Goal: Information Seeking & Learning: Learn about a topic

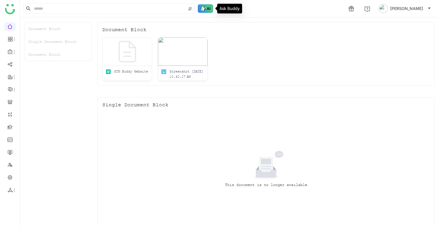
click at [201, 10] on img at bounding box center [205, 8] width 15 height 9
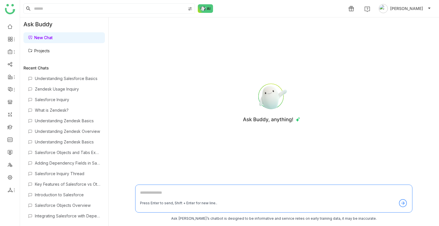
click at [149, 191] on textarea at bounding box center [274, 194] width 268 height 9
type textarea "**********"
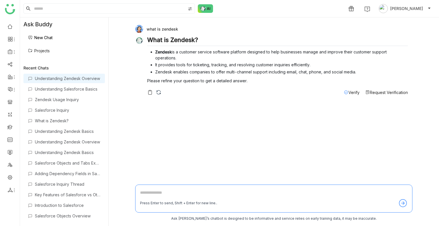
click at [354, 93] on span "Verify" at bounding box center [354, 92] width 11 height 5
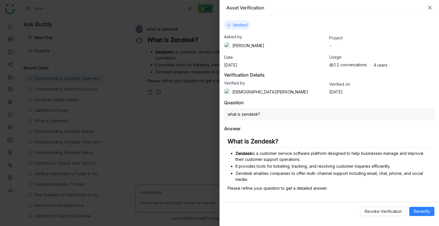
click at [431, 6] on icon "Close" at bounding box center [430, 7] width 5 height 5
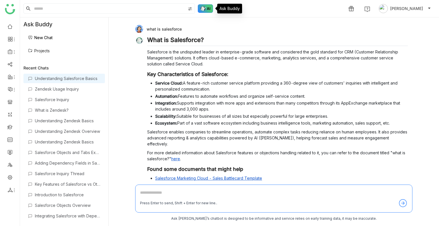
click at [207, 11] on img at bounding box center [205, 8] width 15 height 9
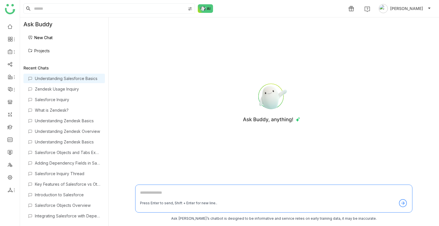
click at [50, 51] on link "Projects" at bounding box center [39, 50] width 22 height 5
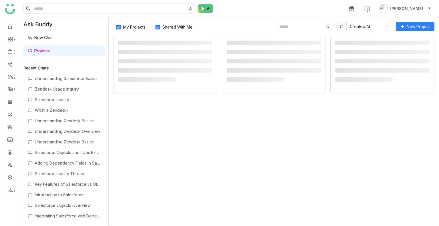
click at [50, 51] on link "Projects" at bounding box center [39, 50] width 22 height 5
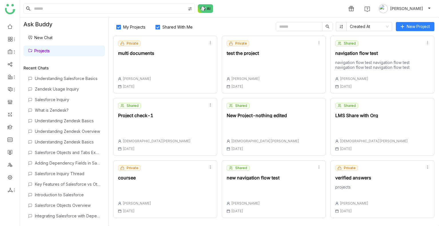
scroll to position [186, 0]
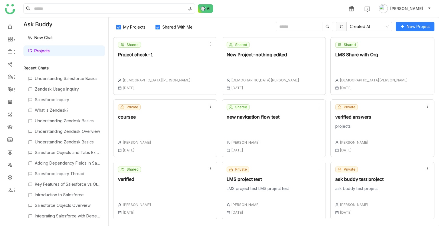
click at [199, 198] on div "Shared verified Uday Bhanu 18 Aug , 2025" at bounding box center [165, 191] width 104 height 58
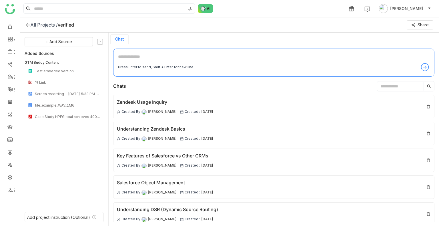
click at [44, 23] on div "All Projects /" at bounding box center [43, 25] width 27 height 6
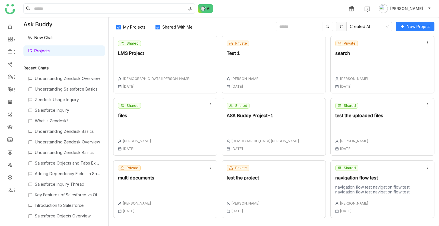
scroll to position [186, 0]
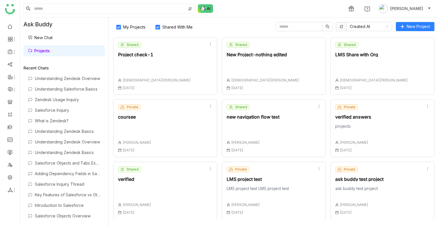
click at [45, 40] on link "New Chat" at bounding box center [40, 37] width 25 height 5
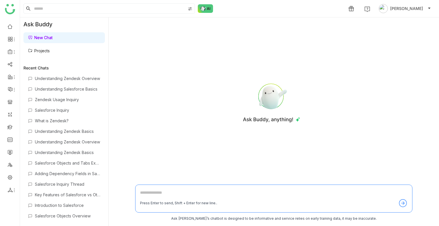
click at [31, 49] on link "Projects" at bounding box center [39, 50] width 22 height 5
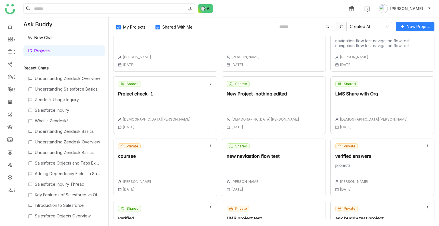
scroll to position [186, 0]
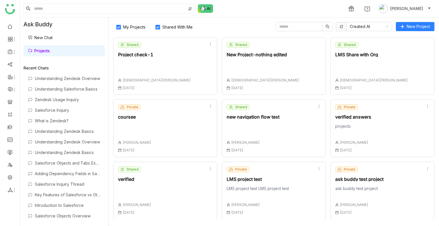
click at [161, 178] on div "Shared verified Uday Bhanu 18 Aug , 2025" at bounding box center [165, 191] width 104 height 58
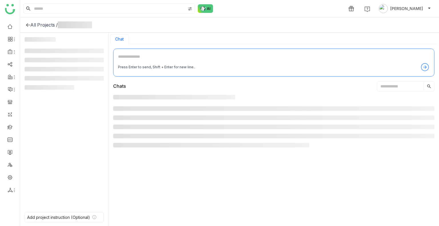
click at [161, 178] on div at bounding box center [274, 159] width 322 height 128
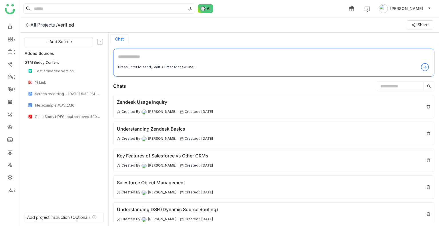
click at [127, 58] on textarea at bounding box center [274, 57] width 312 height 9
type textarea "*"
type textarea "**********"
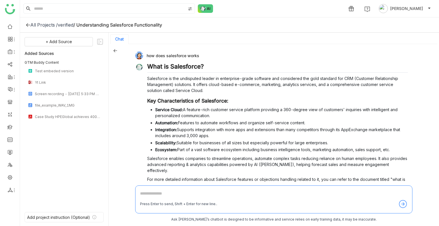
scroll to position [78, 0]
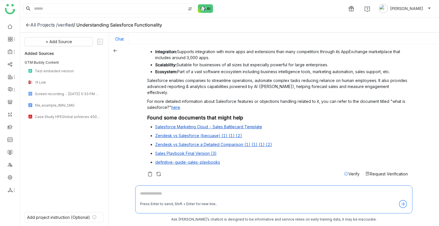
click at [114, 51] on icon at bounding box center [115, 51] width 4 height 4
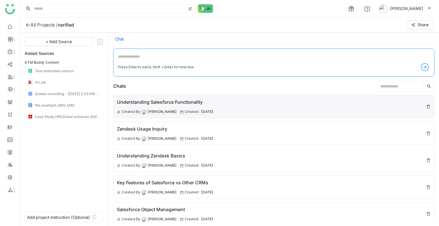
click at [163, 106] on div "Understanding Salesforce Functionality Created By Uday Bhanu Created : 04 Sep ,…" at bounding box center [165, 107] width 96 height 16
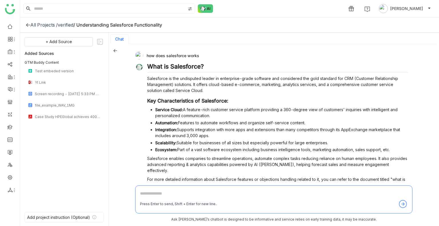
click at [114, 52] on icon at bounding box center [115, 51] width 4 height 4
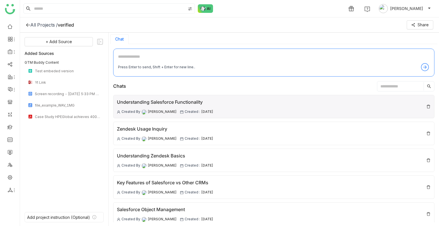
click at [168, 102] on div "Understanding Salesforce Functionality" at bounding box center [165, 102] width 96 height 7
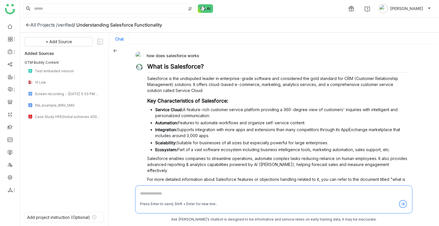
click at [27, 24] on icon at bounding box center [28, 25] width 5 height 5
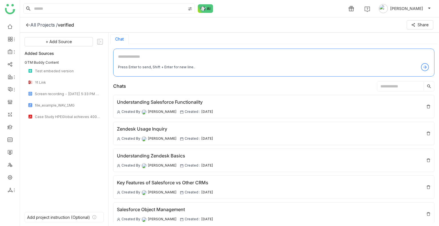
click at [27, 24] on icon at bounding box center [28, 25] width 5 height 5
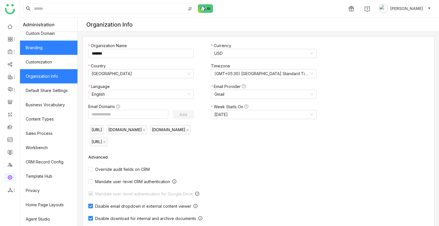
scroll to position [160, 0]
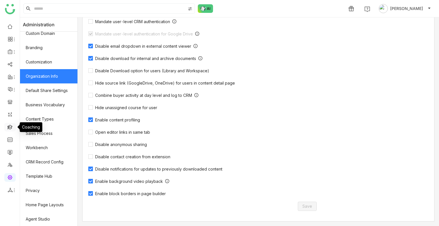
click at [10, 125] on link at bounding box center [9, 126] width 5 height 5
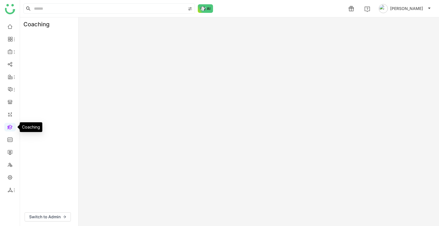
click at [10, 125] on link at bounding box center [9, 126] width 5 height 5
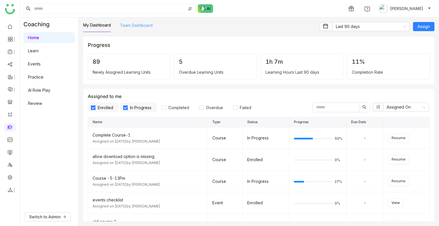
click at [138, 23] on link "Team Dashboard" at bounding box center [136, 25] width 33 height 5
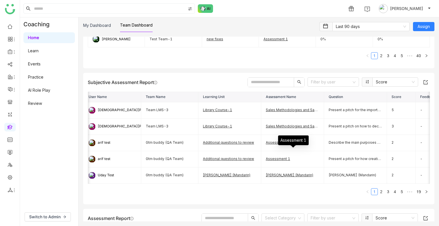
scroll to position [0, 4]
click at [261, 83] on input "text" at bounding box center [271, 82] width 46 height 9
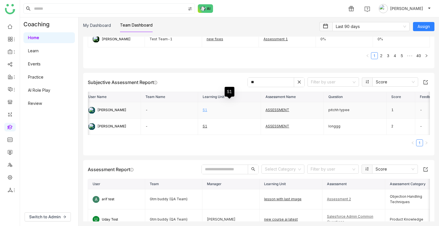
type input "**"
click at [204, 108] on link "S1" at bounding box center [205, 110] width 5 height 4
click at [204, 126] on link "S1" at bounding box center [205, 126] width 5 height 4
click at [253, 83] on input "**" at bounding box center [271, 82] width 46 height 9
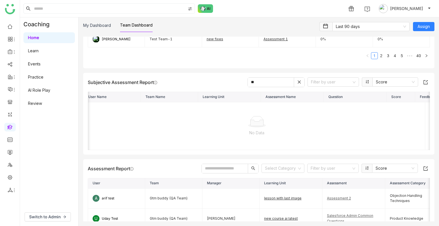
type input "*"
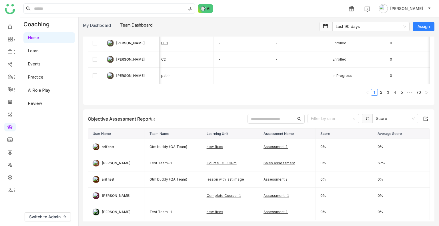
scroll to position [209, 3]
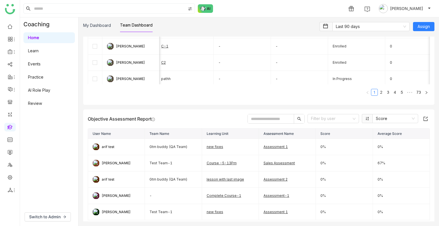
click at [264, 118] on input "text" at bounding box center [271, 118] width 46 height 9
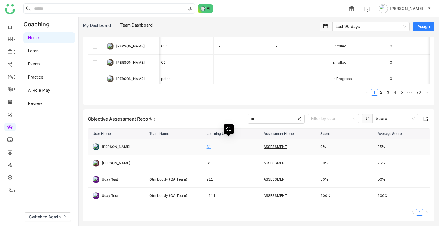
type input "**"
click at [207, 146] on link "S1" at bounding box center [209, 147] width 5 height 4
click at [208, 179] on link "s11" at bounding box center [210, 179] width 7 height 4
click at [207, 179] on link "s11" at bounding box center [210, 179] width 7 height 4
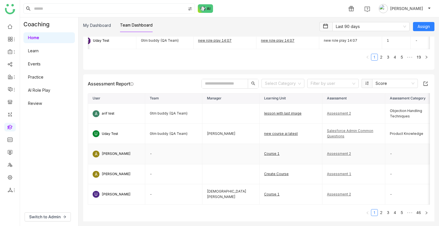
scroll to position [552, 0]
click at [288, 88] on input at bounding box center [281, 84] width 32 height 9
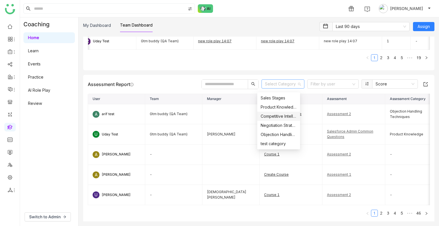
click at [220, 87] on input "text" at bounding box center [225, 84] width 46 height 9
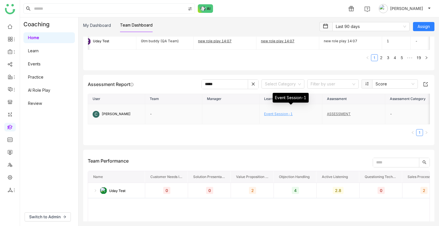
type input "*****"
click at [278, 115] on link "Event Session-1" at bounding box center [278, 114] width 29 height 4
click at [252, 86] on icon at bounding box center [253, 84] width 3 height 3
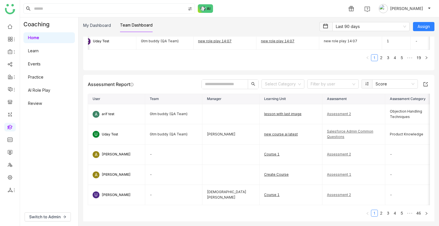
click at [224, 86] on input "text" at bounding box center [225, 84] width 46 height 9
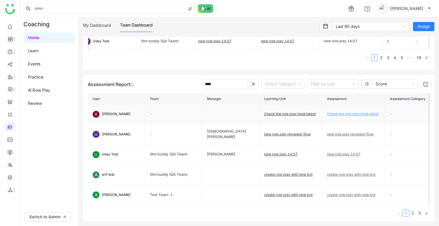
type input "****"
click at [334, 116] on link "Check the role play hindi latest" at bounding box center [353, 114] width 52 height 4
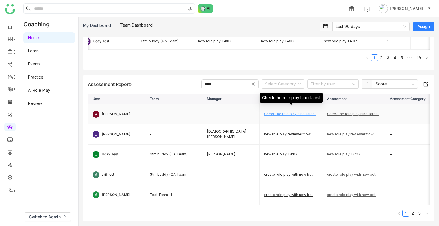
click at [280, 116] on link "Check the role play hindi latest" at bounding box center [290, 114] width 52 height 4
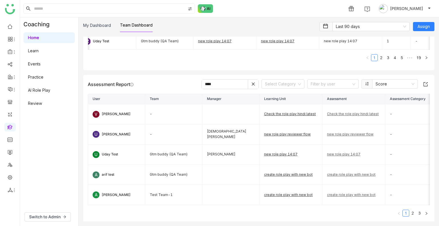
click at [207, 86] on input "****" at bounding box center [225, 84] width 46 height 9
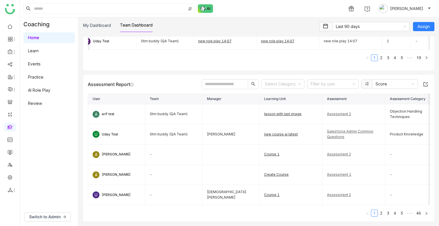
click at [181, 74] on div "Team Progress 44 Team Members 195 Total Courses Completed 29h 4m Total Learning…" at bounding box center [259, 106] width 352 height 1243
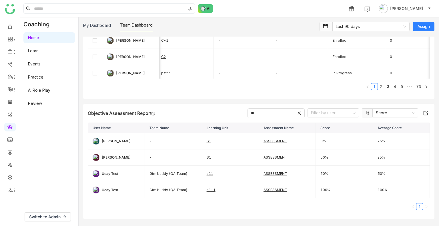
scroll to position [264, 0]
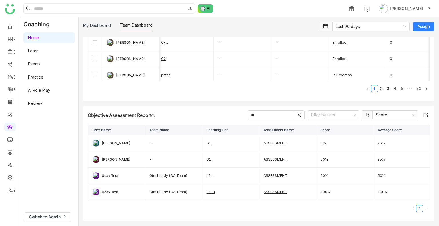
click at [265, 113] on input "**" at bounding box center [271, 115] width 46 height 9
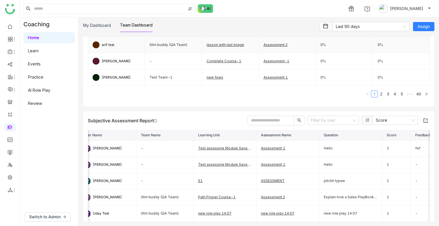
scroll to position [351, 0]
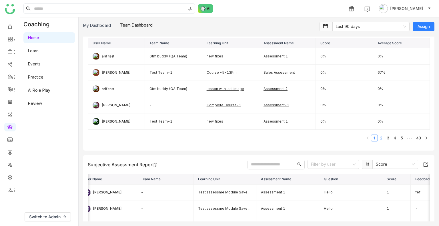
click at [378, 135] on link "2" at bounding box center [381, 138] width 6 height 6
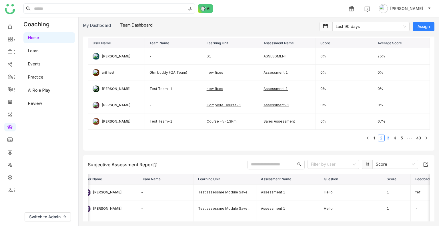
click at [386, 138] on link "3" at bounding box center [388, 138] width 6 height 6
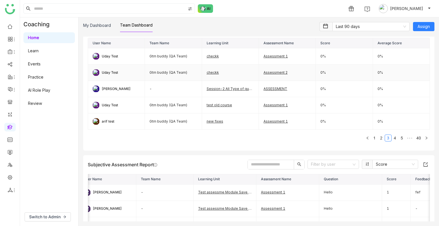
click at [111, 73] on div "Uday Test" at bounding box center [110, 72] width 16 height 5
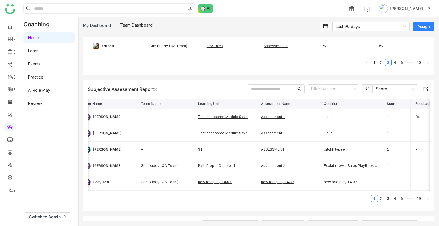
scroll to position [0, 0]
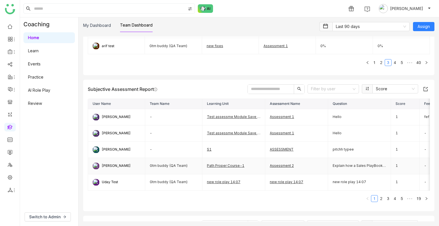
click at [105, 163] on div "[PERSON_NAME]" at bounding box center [116, 165] width 29 height 5
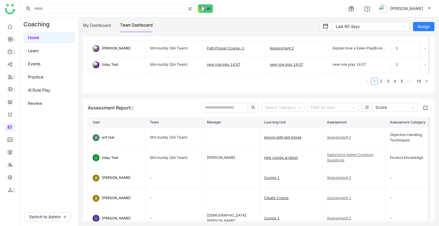
scroll to position [546, 0]
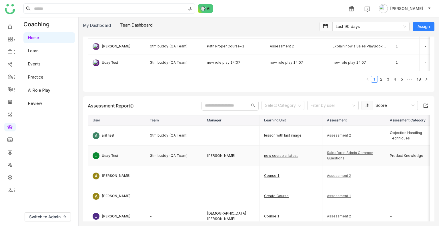
click at [106, 157] on div "Uday Test" at bounding box center [110, 155] width 16 height 5
click at [96, 158] on span "U" at bounding box center [96, 155] width 3 height 7
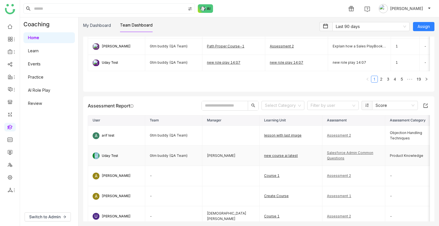
click at [96, 158] on span "U" at bounding box center [96, 155] width 3 height 7
click at [162, 159] on td "Gtm buddy (QA Team)" at bounding box center [173, 156] width 57 height 20
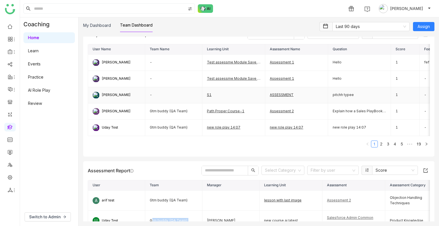
scroll to position [480, 0]
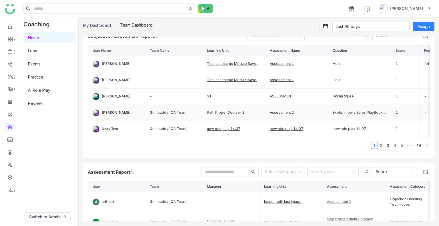
click at [164, 111] on td "Gtm buddy (QA Team)" at bounding box center [173, 113] width 57 height 16
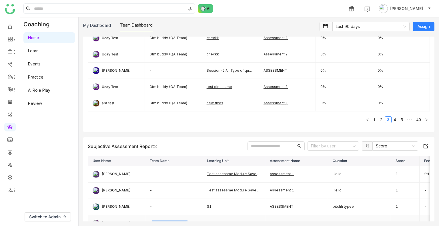
scroll to position [360, 0]
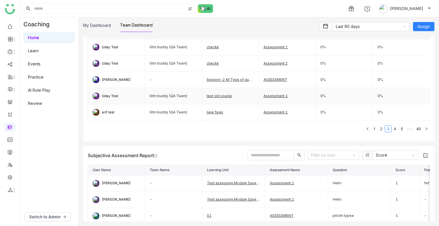
click at [164, 95] on td "Gtm buddy (QA Team)" at bounding box center [173, 96] width 57 height 16
click at [175, 112] on td "Gtm buddy (QA Team)" at bounding box center [173, 112] width 57 height 16
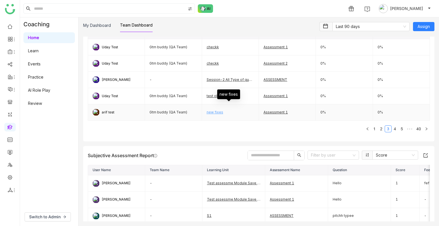
click at [212, 112] on link "new fixes" at bounding box center [215, 112] width 17 height 4
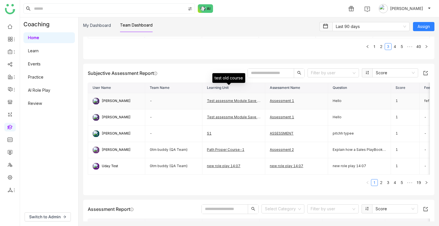
scroll to position [443, 0]
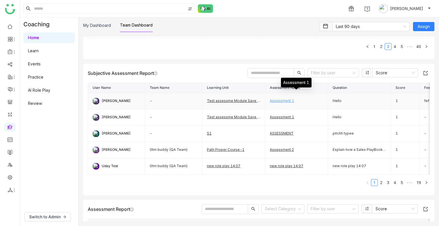
click at [288, 100] on link "Assessment 1" at bounding box center [282, 101] width 24 height 4
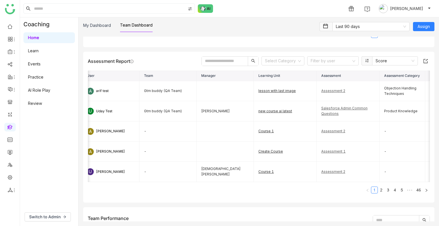
scroll to position [0, 7]
click at [317, 62] on input at bounding box center [331, 61] width 41 height 9
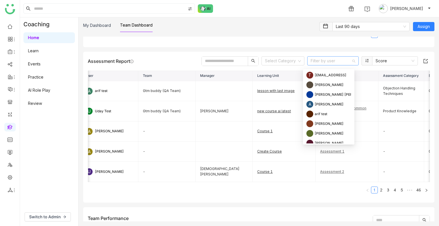
scroll to position [65, 0]
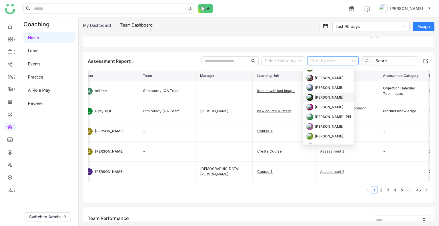
click at [313, 97] on img at bounding box center [310, 97] width 7 height 7
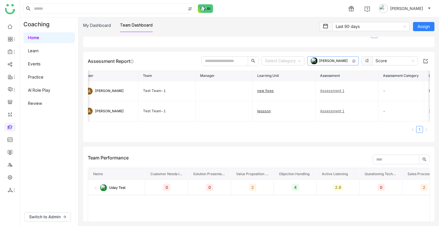
click at [333, 65] on div "[PERSON_NAME]" at bounding box center [333, 61] width 29 height 9
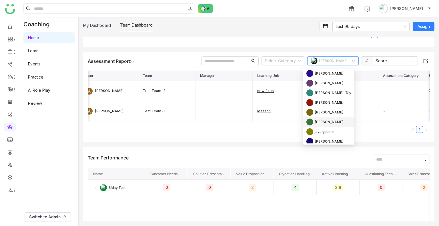
scroll to position [148, 0]
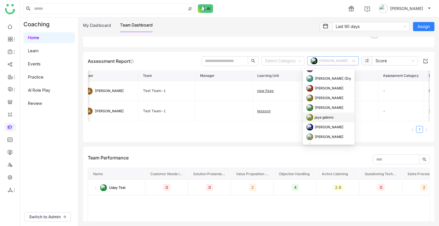
click at [318, 117] on div "jaya gdemo" at bounding box center [324, 117] width 19 height 6
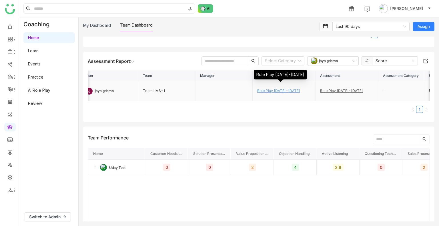
click at [271, 92] on link "Role Play 3-05-8-20-2025" at bounding box center [278, 91] width 43 height 4
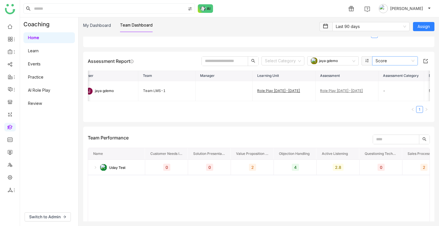
click at [393, 60] on nz-select-item "Score" at bounding box center [395, 61] width 39 height 9
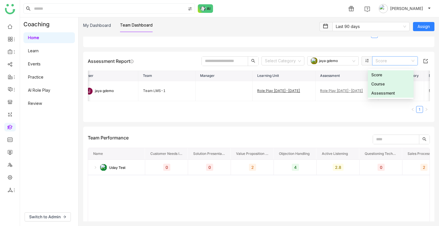
click at [385, 88] on nz-option-item "Course" at bounding box center [391, 84] width 46 height 9
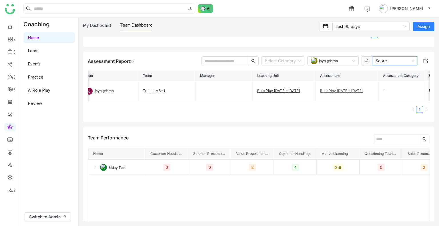
click at [383, 65] on nz-select-item "Score" at bounding box center [395, 61] width 39 height 9
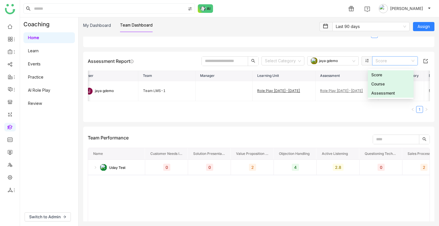
click at [377, 79] on nz-option-item "Score" at bounding box center [391, 74] width 46 height 9
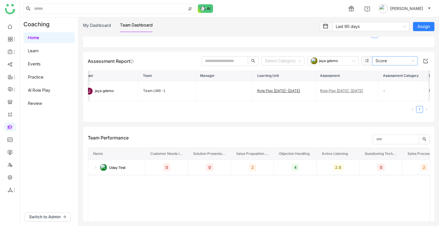
click at [378, 64] on nz-select-item "Score" at bounding box center [395, 61] width 39 height 9
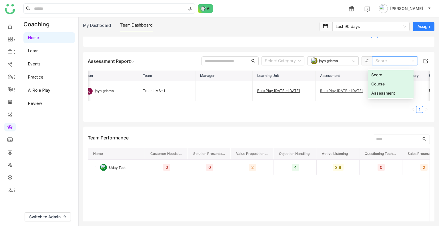
click at [377, 70] on nz-option-item "Score" at bounding box center [391, 74] width 46 height 9
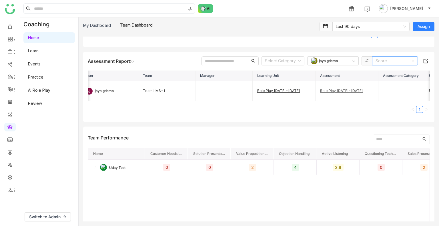
click at [377, 70] on div "Assessment Report Select Category jaya gdemo Score User Team Manager Learning U…" at bounding box center [259, 87] width 352 height 70
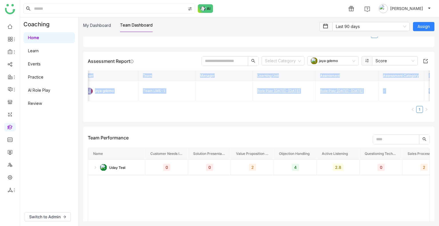
click at [377, 70] on div "Assessment Report Select Category jaya gdemo Score User Team Manager Learning U…" at bounding box center [259, 87] width 352 height 70
drag, startPoint x: 377, startPoint y: 70, endPoint x: 380, endPoint y: 65, distance: 6.4
click at [380, 65] on div "Assessment Report Select Category jaya gdemo Score User Team Manager Learning U…" at bounding box center [259, 87] width 352 height 70
click at [380, 65] on nz-select-item "Score" at bounding box center [395, 61] width 39 height 9
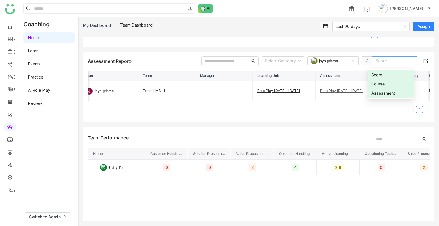
click at [380, 77] on div "Score" at bounding box center [391, 75] width 39 height 6
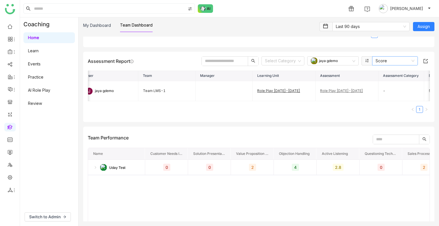
click at [380, 64] on nz-select-item "Score" at bounding box center [395, 61] width 39 height 9
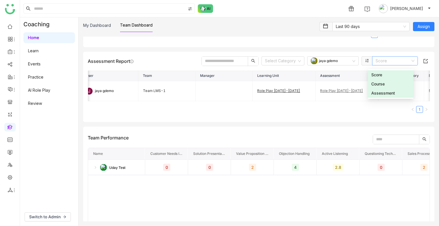
click at [384, 81] on nz-option-item "Course" at bounding box center [391, 84] width 46 height 9
click at [384, 81] on th "Assessment Category" at bounding box center [402, 76] width 46 height 10
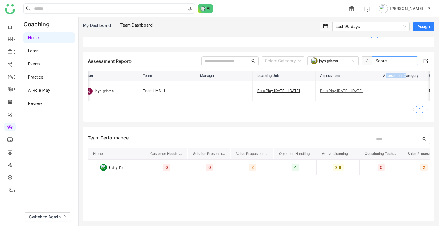
click at [389, 62] on nz-select-item "Score" at bounding box center [395, 61] width 39 height 9
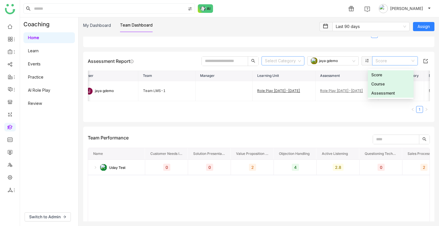
click at [267, 63] on input at bounding box center [281, 61] width 32 height 9
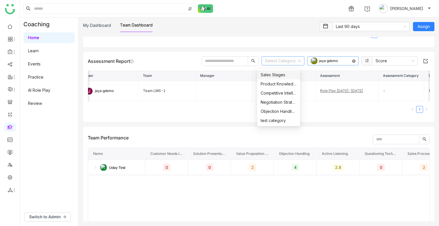
click at [352, 63] on icon at bounding box center [353, 61] width 3 height 3
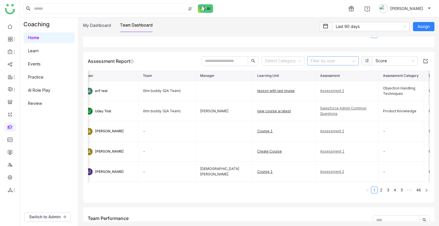
click at [324, 65] on input at bounding box center [331, 61] width 41 height 9
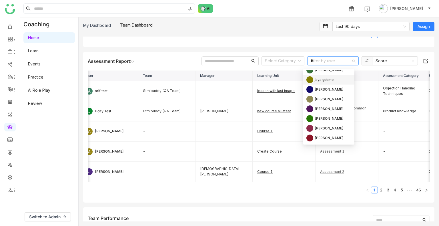
scroll to position [0, 0]
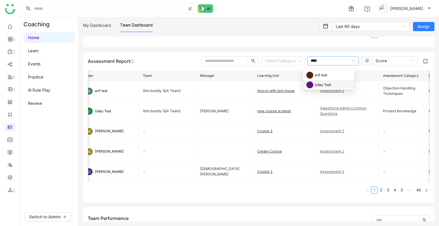
type input "****"
click at [324, 88] on div "Uday Test" at bounding box center [323, 85] width 16 height 6
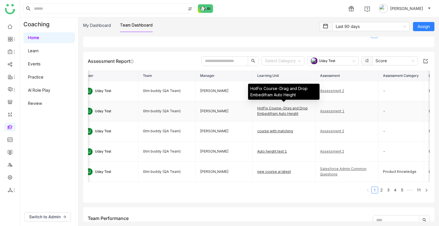
click at [279, 114] on div "HotFix Course-Drag and Drop Embedifram Auto Height" at bounding box center [283, 111] width 53 height 11
drag, startPoint x: 279, startPoint y: 114, endPoint x: 281, endPoint y: 118, distance: 5.3
click at [281, 117] on div "HotFix Course-Drag and Drop Embedifram Auto Height" at bounding box center [283, 111] width 53 height 11
click at [281, 116] on link "HotFix Course-Drag and Drop Embedifram Auto Height" at bounding box center [282, 111] width 51 height 10
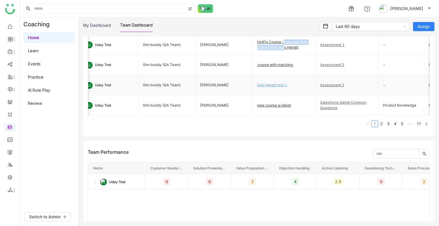
scroll to position [656, 0]
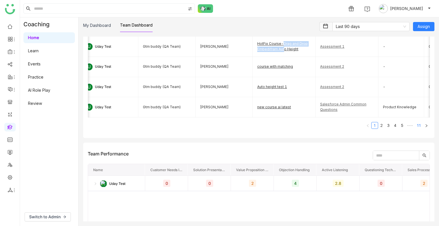
click at [415, 129] on link "11" at bounding box center [419, 125] width 8 height 6
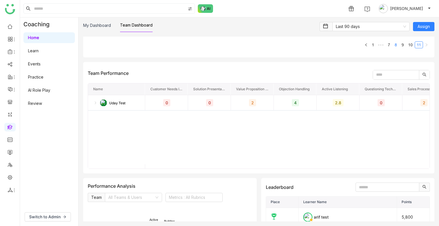
click at [393, 48] on link "8" at bounding box center [396, 45] width 6 height 6
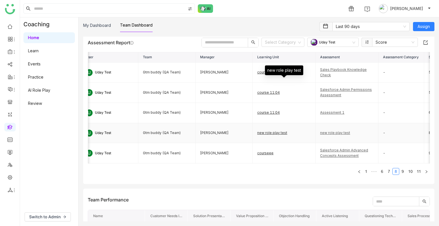
scroll to position [607, 0]
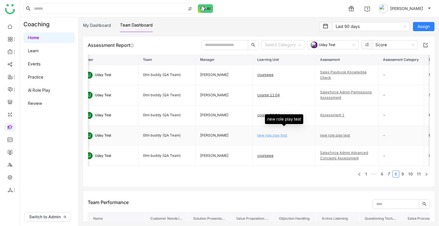
click at [262, 138] on link "new role play test" at bounding box center [272, 135] width 30 height 4
click at [379, 177] on link "6" at bounding box center [382, 174] width 6 height 6
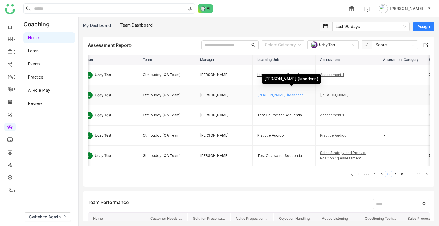
click at [279, 97] on link "Mr. chen (Mandarin)" at bounding box center [280, 95] width 47 height 4
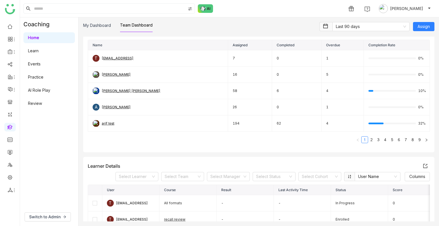
scroll to position [68, 0]
click at [113, 90] on div "Anil Reddy Kesireddy" at bounding box center [131, 91] width 59 height 5
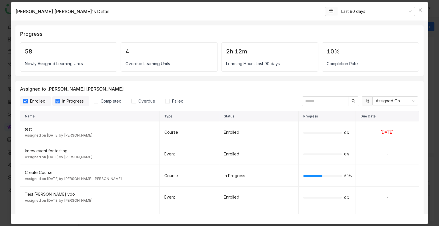
click at [421, 7] on span "Close" at bounding box center [420, 9] width 15 height 15
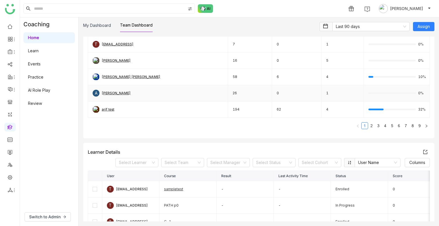
scroll to position [47, 0]
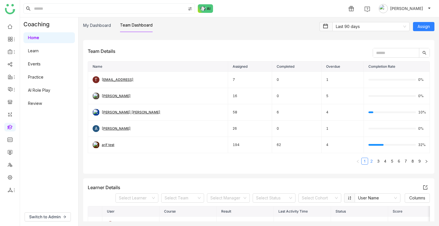
click at [369, 160] on link "2" at bounding box center [372, 161] width 6 height 6
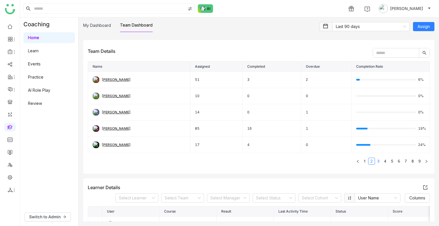
click at [376, 162] on link "3" at bounding box center [379, 161] width 6 height 6
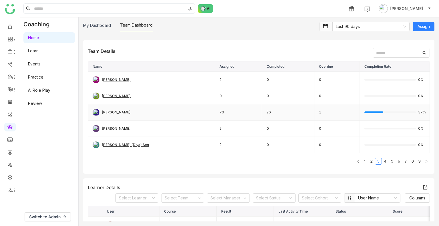
click at [106, 112] on div "chiru balaya" at bounding box center [116, 112] width 29 height 5
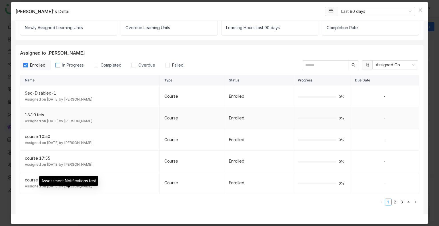
scroll to position [34, 0]
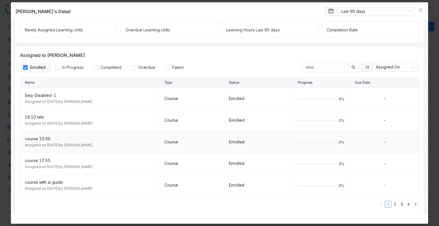
click at [38, 138] on div "course 10:50" at bounding box center [90, 139] width 130 height 6
click at [104, 66] on span "Completed" at bounding box center [110, 67] width 25 height 6
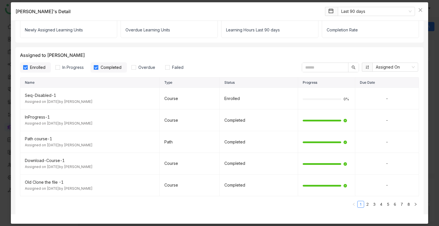
click at [39, 68] on span "Enrolled" at bounding box center [38, 67] width 20 height 6
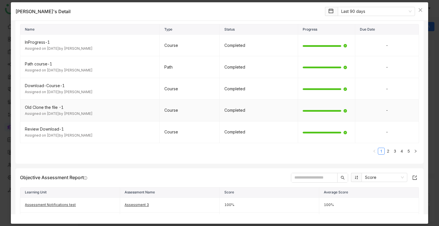
scroll to position [88, 0]
click at [37, 85] on div "Download-Course-1" at bounding box center [90, 85] width 130 height 6
click at [45, 82] on div "Download-Course-1" at bounding box center [90, 85] width 130 height 6
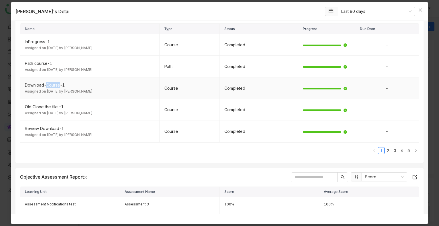
click at [45, 82] on div "Download-Course-1" at bounding box center [90, 85] width 130 height 6
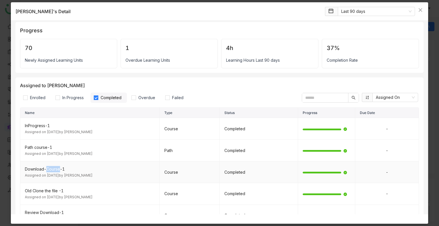
scroll to position [0, 0]
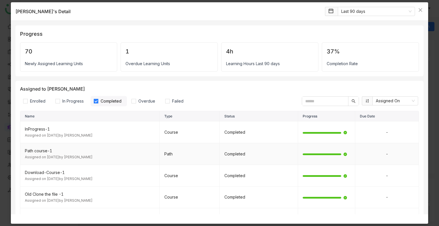
click at [38, 151] on div "Path course-1" at bounding box center [90, 151] width 130 height 6
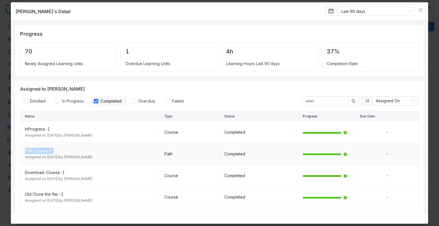
click at [38, 151] on div "Path course-1" at bounding box center [90, 151] width 130 height 6
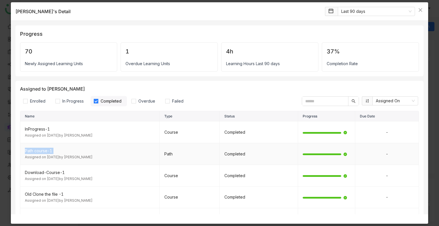
click at [38, 151] on div "Path course-1" at bounding box center [90, 151] width 130 height 6
click at [38, 134] on div "Assigned on Jun 20, 2025 by chiru balaya" at bounding box center [90, 135] width 130 height 5
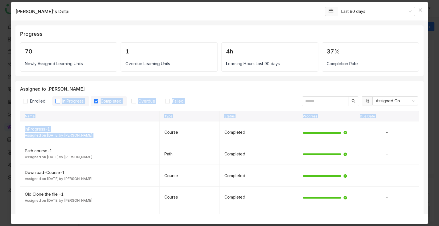
drag, startPoint x: 38, startPoint y: 134, endPoint x: 71, endPoint y: 98, distance: 48.4
click at [71, 98] on div "Assigned to chiru balaya Enrolled In Progress Completed Overdue Failed Assigned…" at bounding box center [219, 166] width 408 height 170
click at [71, 98] on span "In Progress" at bounding box center [73, 101] width 26 height 6
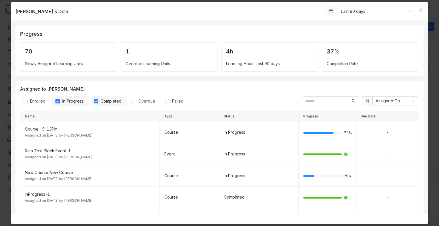
click at [121, 104] on span "Completed" at bounding box center [110, 101] width 25 height 6
click at [41, 147] on td "Rich Text Block Event-1 Assigned on Jun 19, 2025 by chiru balaya" at bounding box center [90, 154] width 140 height 22
click at [37, 101] on span "Enrolled" at bounding box center [38, 101] width 20 height 6
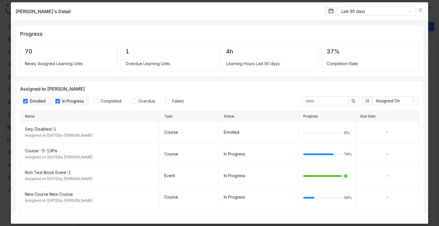
click at [79, 102] on span "In Progress" at bounding box center [73, 101] width 26 height 6
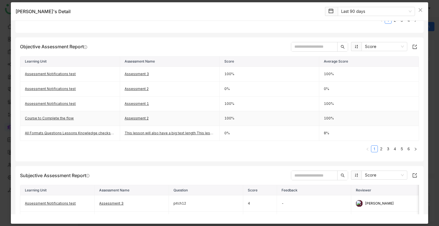
scroll to position [229, 0]
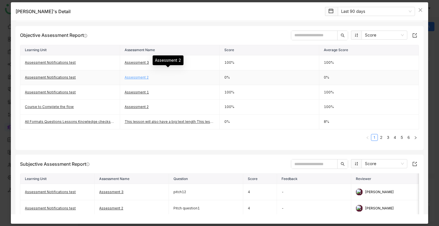
click at [133, 76] on link "Assessment 2" at bounding box center [137, 77] width 24 height 4
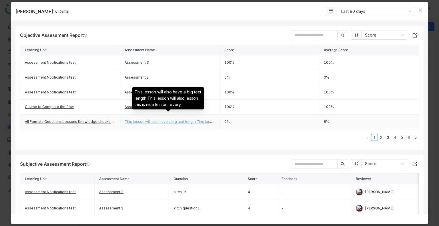
click at [151, 121] on link "This lesson will also have a big text length This lesson will also lesson this …" at bounding box center [205, 122] width 161 height 4
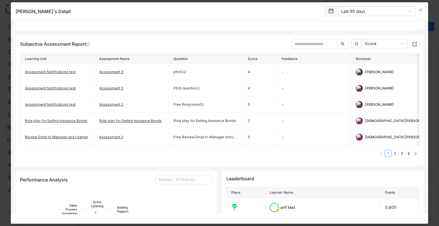
scroll to position [358, 0]
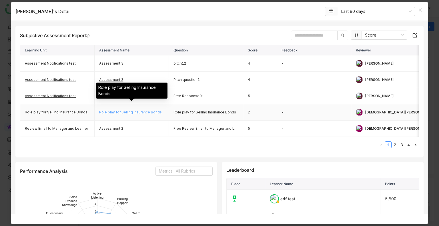
click at [124, 110] on link "Role play for Selling Insurance Bonds" at bounding box center [130, 112] width 63 height 4
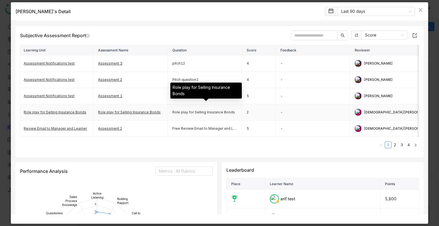
scroll to position [0, 0]
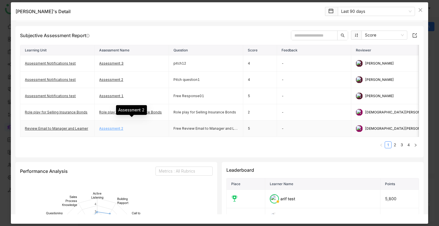
click at [108, 126] on link "Assessment 2" at bounding box center [111, 128] width 24 height 4
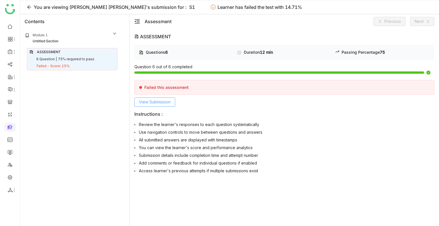
click at [157, 99] on span "View Submission" at bounding box center [155, 102] width 32 height 6
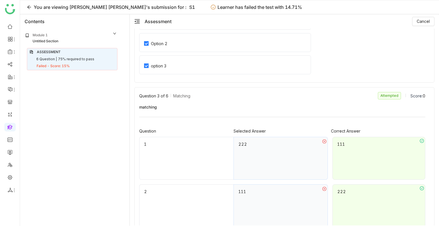
scroll to position [265, 0]
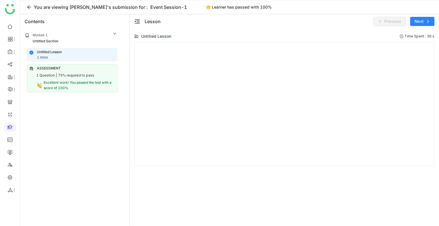
click at [67, 74] on div "75% required to pass" at bounding box center [76, 75] width 36 height 5
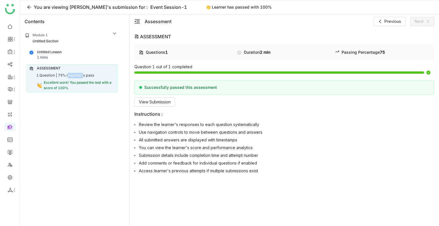
click at [67, 74] on div "75% required to pass" at bounding box center [76, 75] width 36 height 5
click at [153, 103] on span "View Submission" at bounding box center [155, 102] width 32 height 6
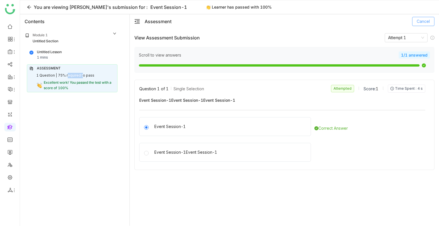
click at [423, 19] on span "Cancel" at bounding box center [423, 21] width 13 height 6
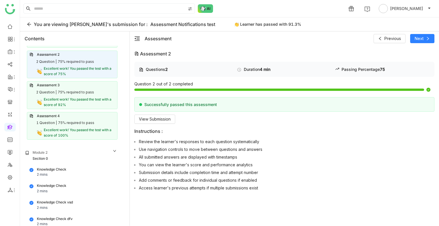
scroll to position [66, 0]
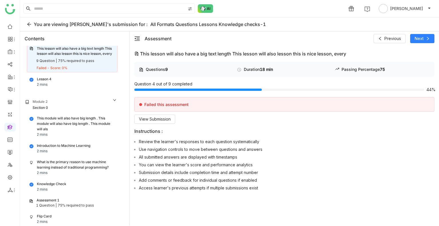
scroll to position [74, 0]
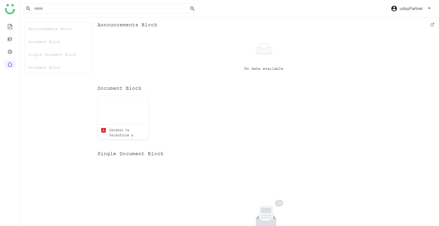
click at [417, 9] on span "udayPartner" at bounding box center [411, 8] width 23 height 6
click at [8, 51] on link at bounding box center [9, 51] width 5 height 5
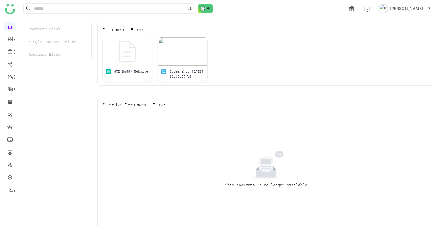
click at [413, 10] on span "[PERSON_NAME]" at bounding box center [407, 8] width 33 height 6
click at [408, 51] on span "Logout" at bounding box center [404, 49] width 19 height 6
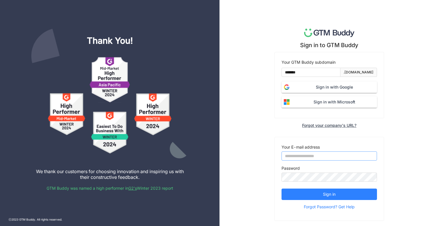
type input "**********"
click at [317, 84] on span "Sign in with Google" at bounding box center [334, 87] width 85 height 6
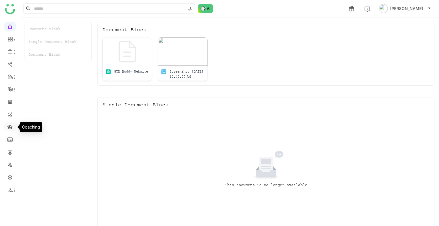
click at [10, 128] on link at bounding box center [9, 126] width 5 height 5
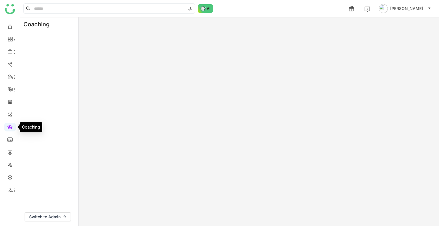
click at [10, 128] on link at bounding box center [9, 126] width 5 height 5
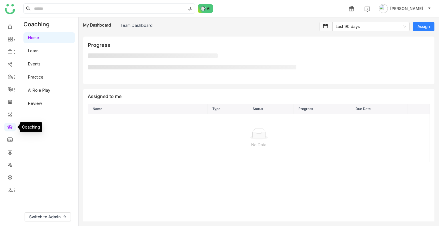
click at [10, 128] on link at bounding box center [9, 126] width 5 height 5
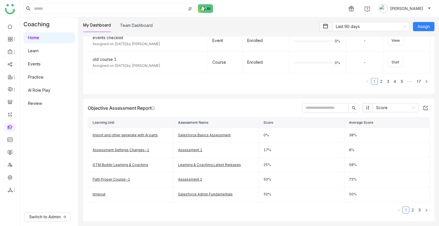
scroll to position [194, 0]
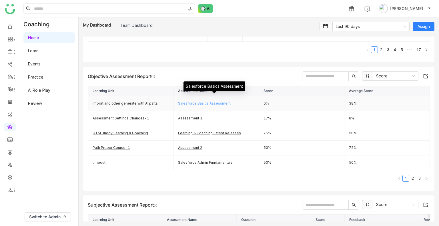
click at [205, 103] on link "Salesforce Basics Assessment" at bounding box center [204, 103] width 53 height 4
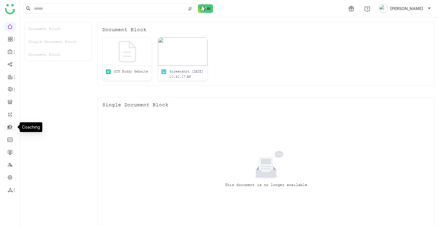
click at [9, 126] on link at bounding box center [9, 126] width 5 height 5
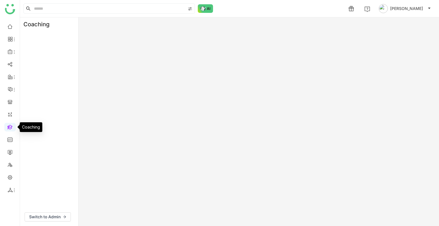
click at [9, 126] on link at bounding box center [9, 126] width 5 height 5
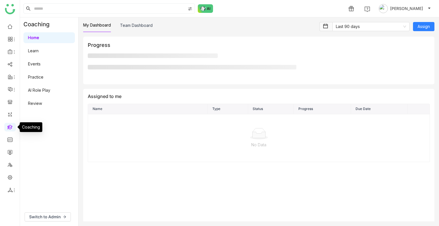
click at [9, 126] on link at bounding box center [9, 126] width 5 height 5
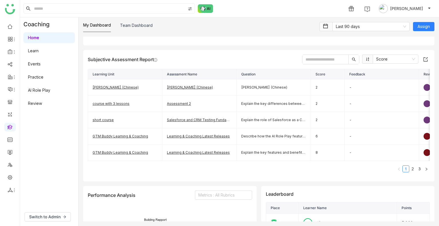
scroll to position [342, 0]
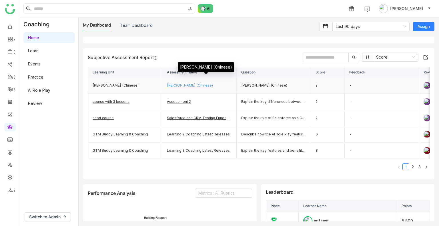
click at [181, 83] on link "[PERSON_NAME] (Chinese)" at bounding box center [190, 85] width 46 height 4
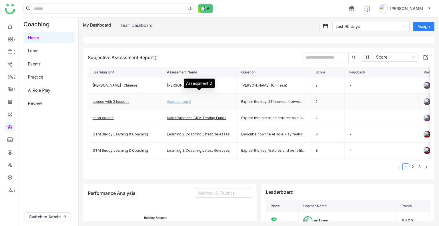
click at [177, 102] on link "Assessment 2" at bounding box center [179, 102] width 24 height 4
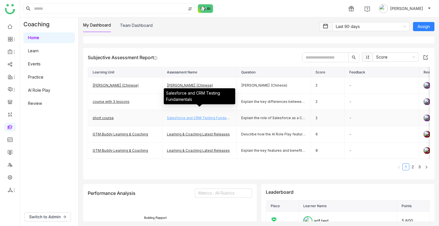
click at [186, 116] on link "Salesforce and CRM Testing Fundamentals" at bounding box center [203, 118] width 73 height 4
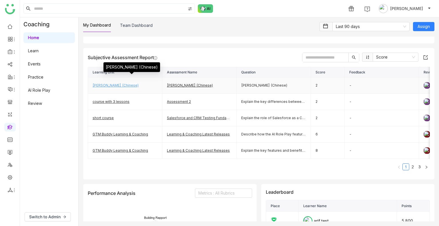
click at [105, 84] on link "[PERSON_NAME] (Chinese)" at bounding box center [116, 85] width 46 height 4
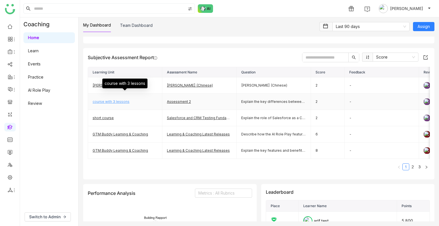
click at [109, 100] on link "course with 3 lessons" at bounding box center [111, 102] width 37 height 4
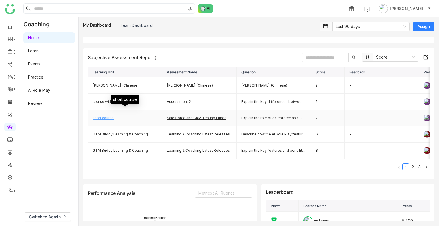
click at [104, 118] on link "short course" at bounding box center [103, 118] width 21 height 4
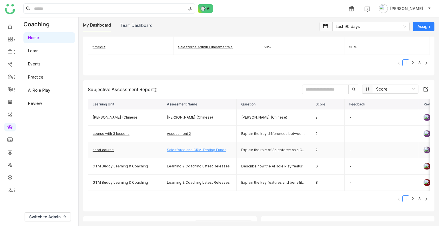
scroll to position [304, 0]
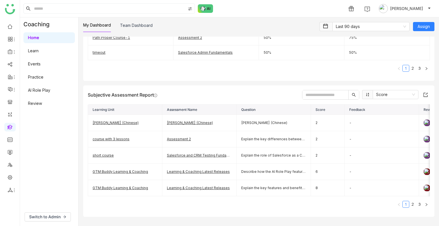
click at [309, 94] on input "text" at bounding box center [326, 94] width 46 height 9
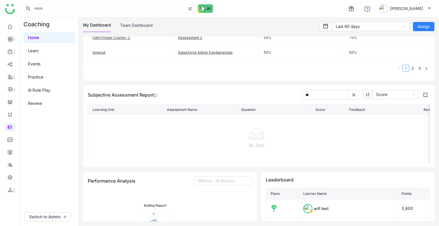
type input "*"
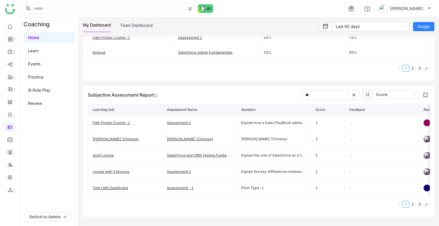
type input "*"
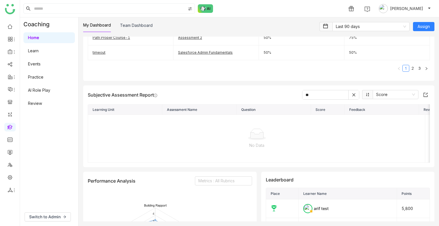
type input "*"
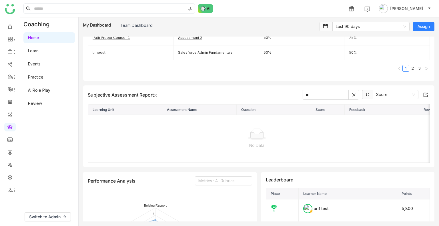
type input "*"
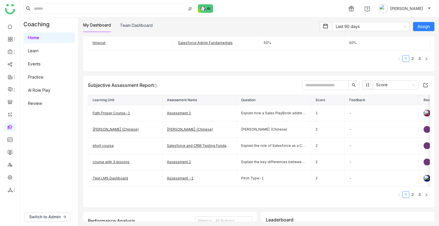
scroll to position [313, 0]
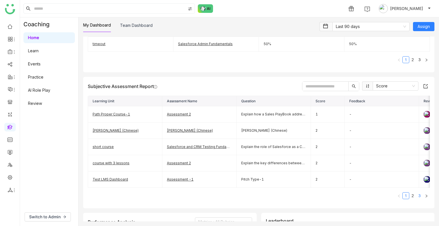
click at [417, 197] on link "3" at bounding box center [420, 196] width 6 height 6
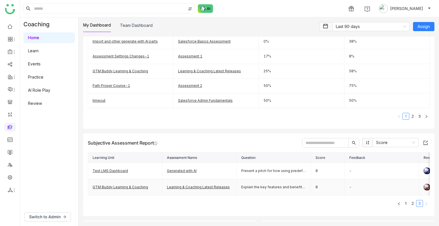
scroll to position [263, 0]
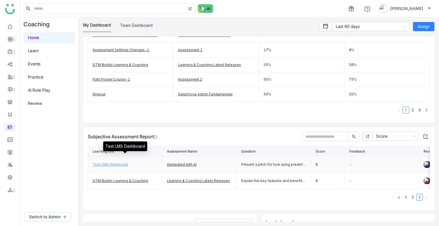
click at [114, 164] on link "Test LMS Dashboard" at bounding box center [110, 164] width 35 height 4
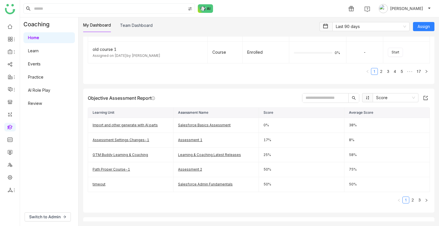
scroll to position [172, 0]
click at [318, 97] on input "text" at bounding box center [326, 98] width 46 height 9
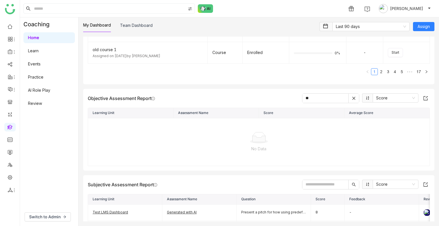
type input "*"
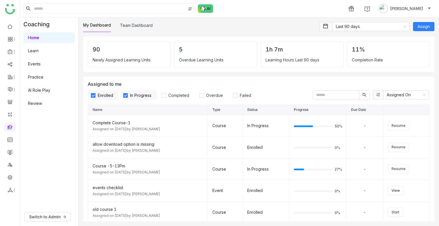
scroll to position [3, 0]
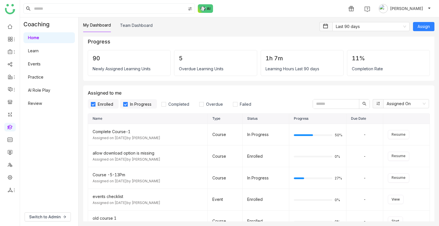
click at [321, 107] on input "text" at bounding box center [336, 104] width 46 height 9
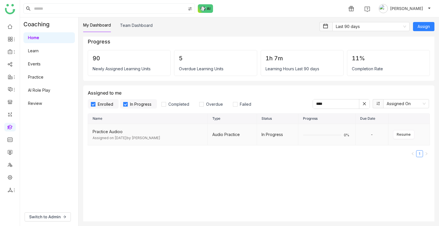
type input "****"
click at [217, 135] on div "Audio Practice" at bounding box center [233, 135] width 40 height 6
click at [108, 132] on div "Practice Audioo" at bounding box center [148, 132] width 110 height 6
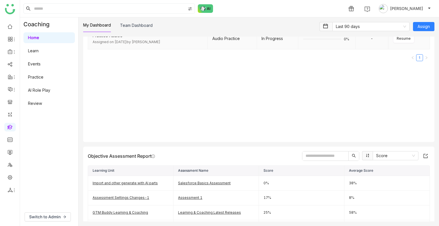
scroll to position [143, 0]
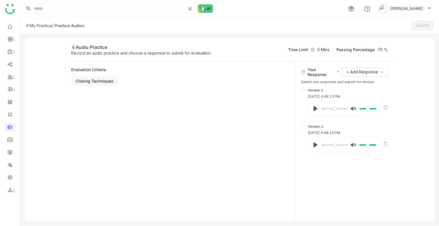
click at [25, 25] on div "My Practice / Practice Audioo Submit" at bounding box center [229, 25] width 419 height 16
click at [26, 25] on icon at bounding box center [28, 25] width 4 height 4
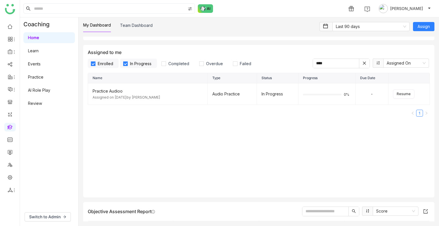
scroll to position [42, 0]
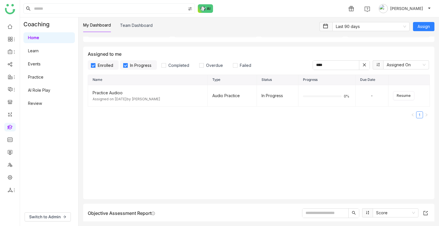
click at [324, 61] on input "****" at bounding box center [336, 65] width 46 height 9
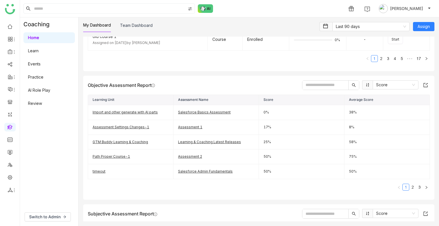
scroll to position [186, 0]
click at [324, 81] on input "text" at bounding box center [326, 84] width 46 height 9
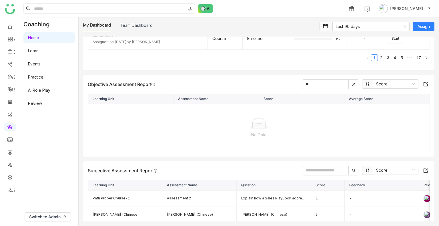
type input "*"
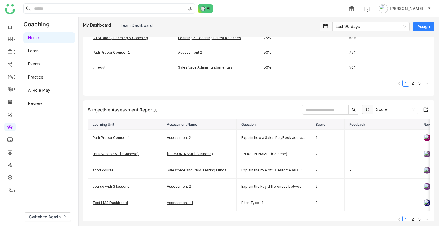
scroll to position [290, 0]
click at [323, 107] on input "text" at bounding box center [326, 109] width 46 height 9
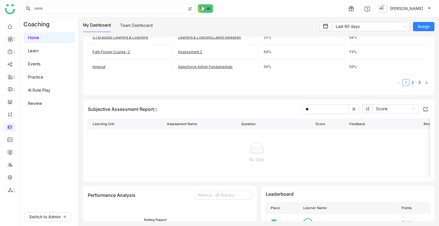
type input "*"
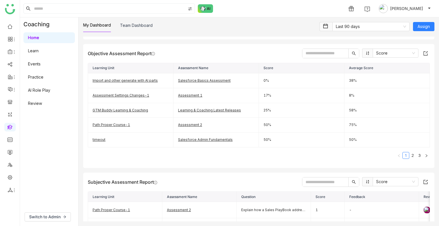
scroll to position [217, 0]
click at [316, 55] on input "text" at bounding box center [326, 53] width 46 height 9
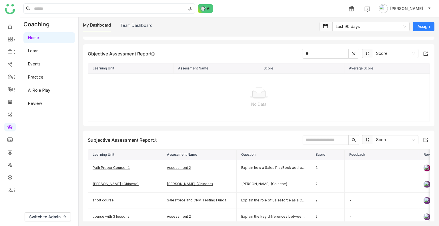
type input "*"
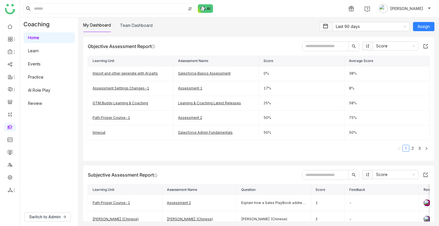
scroll to position [203, 0]
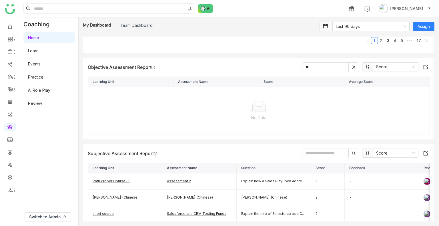
type input "*"
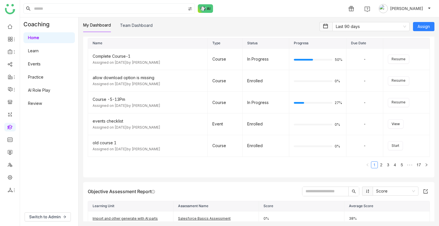
scroll to position [0, 0]
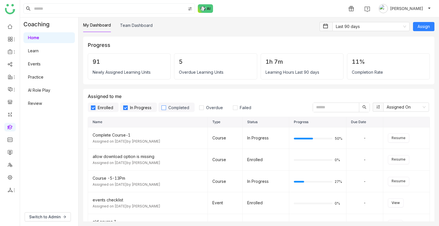
click at [168, 109] on span "Completed" at bounding box center [178, 107] width 25 height 5
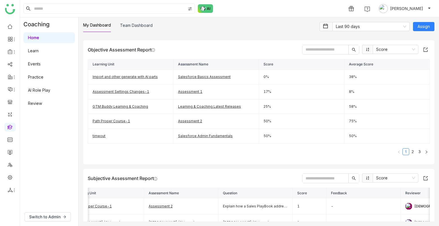
scroll to position [208, 0]
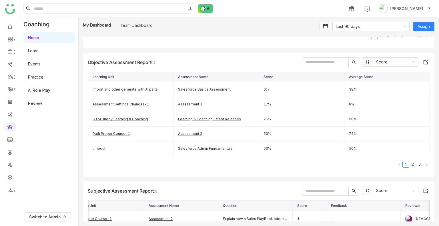
click at [318, 60] on input "text" at bounding box center [326, 62] width 46 height 9
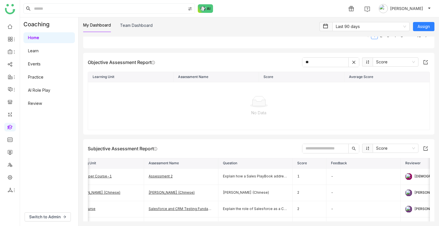
type input "*"
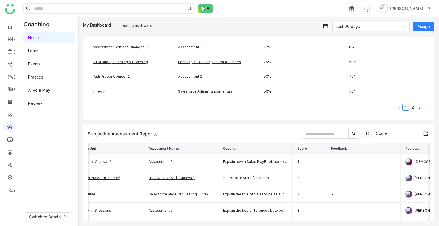
scroll to position [266, 0]
click at [311, 129] on input "text" at bounding box center [326, 132] width 46 height 9
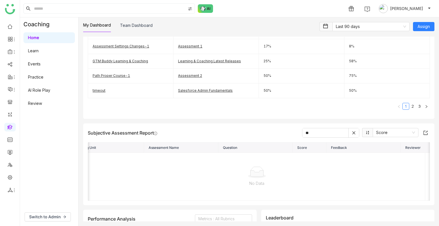
type input "*"
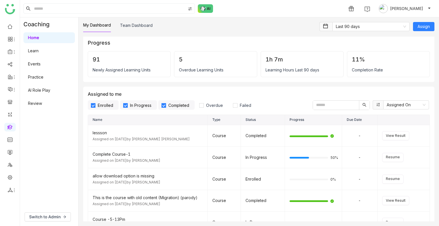
scroll to position [0, 0]
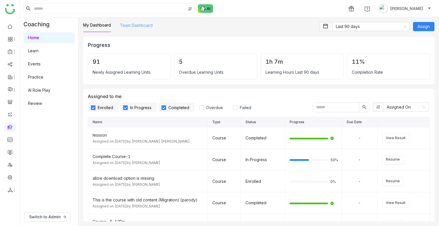
type input "**"
click at [139, 28] on link "Team Dashboard" at bounding box center [136, 25] width 33 height 5
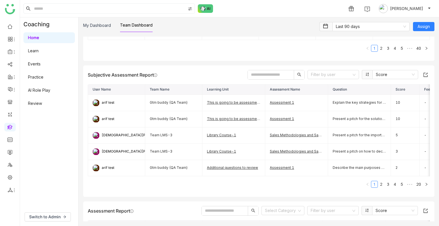
scroll to position [446, 0]
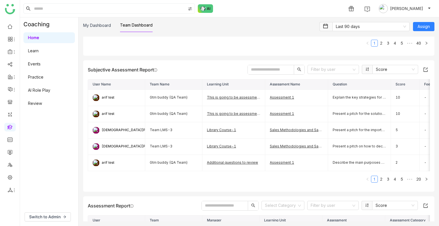
click at [258, 67] on input "text" at bounding box center [271, 69] width 46 height 9
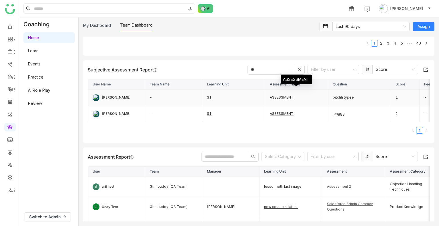
type input "**"
click at [282, 99] on td "ASSESSMENT" at bounding box center [296, 98] width 63 height 16
click at [281, 97] on link "ASSESSMENT" at bounding box center [282, 97] width 24 height 4
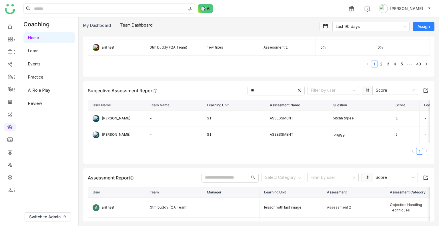
click at [259, 91] on input "**" at bounding box center [271, 90] width 46 height 9
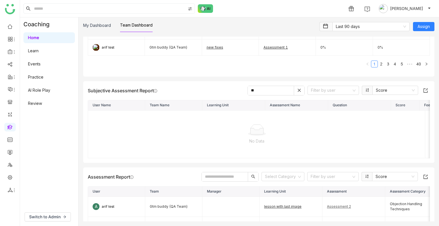
type input "*"
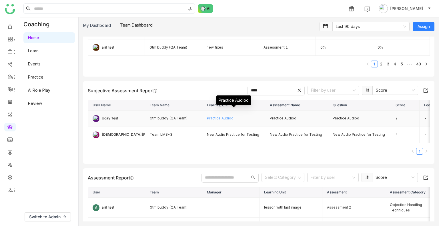
type input "****"
click at [216, 116] on link "Practice Audioo" at bounding box center [220, 118] width 27 height 4
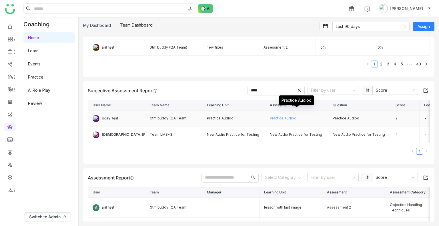
click at [281, 116] on link "Practice Audioo" at bounding box center [283, 118] width 27 height 4
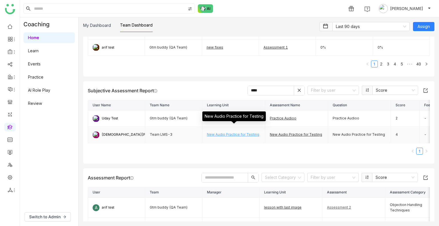
click at [233, 133] on link "New Audio Practice for Testing" at bounding box center [233, 134] width 52 height 4
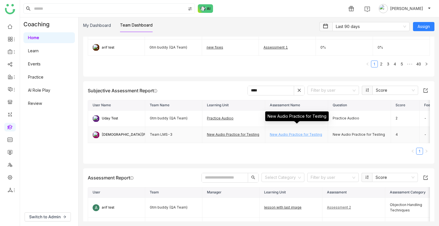
click at [287, 133] on link "New Audio Practice for Testing" at bounding box center [296, 134] width 52 height 4
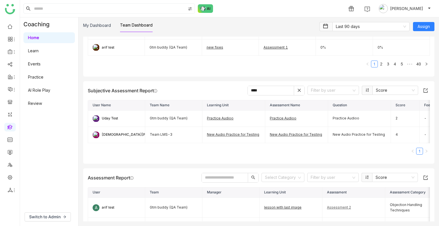
click at [260, 89] on input "****" at bounding box center [271, 90] width 46 height 9
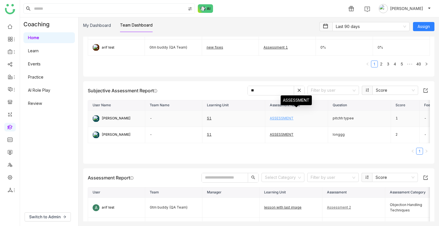
type input "**"
click at [277, 119] on link "ASSESSMENT" at bounding box center [282, 118] width 24 height 4
click at [208, 118] on link "S1" at bounding box center [209, 118] width 5 height 4
click at [207, 116] on link "S1" at bounding box center [209, 118] width 5 height 4
click at [279, 116] on link "ASSESSMENT" at bounding box center [282, 118] width 24 height 4
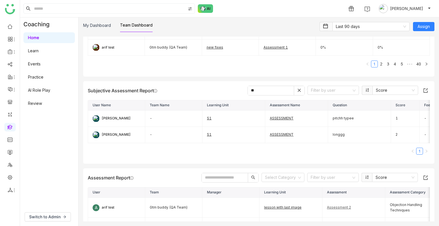
click at [255, 90] on input "**" at bounding box center [271, 90] width 46 height 9
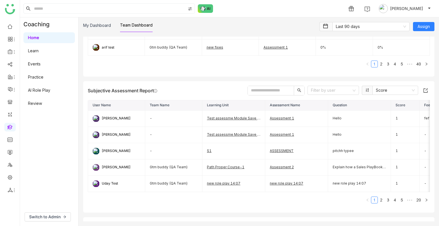
drag, startPoint x: 255, startPoint y: 90, endPoint x: 232, endPoint y: 80, distance: 25.0
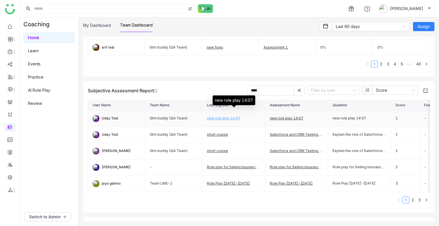
type input "****"
click at [225, 116] on link "new role play 14:07" at bounding box center [223, 118] width 33 height 4
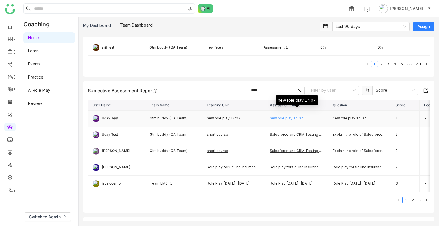
click at [279, 117] on link "new role play 14:07" at bounding box center [286, 118] width 33 height 4
click at [258, 86] on input "****" at bounding box center [271, 90] width 46 height 9
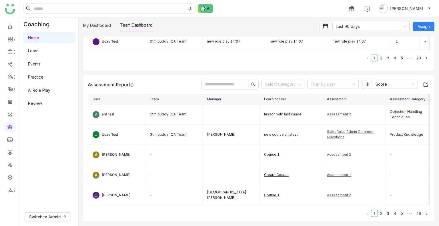
scroll to position [568, 0]
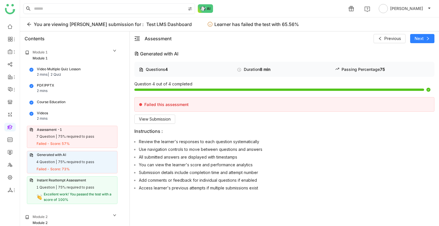
scroll to position [39, 0]
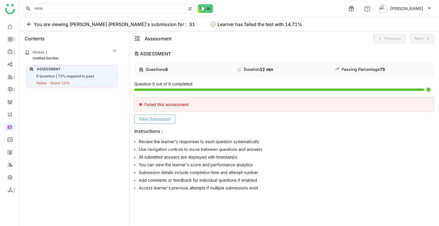
click at [156, 117] on span "View Submission" at bounding box center [155, 119] width 32 height 6
